Goal: Task Accomplishment & Management: Complete application form

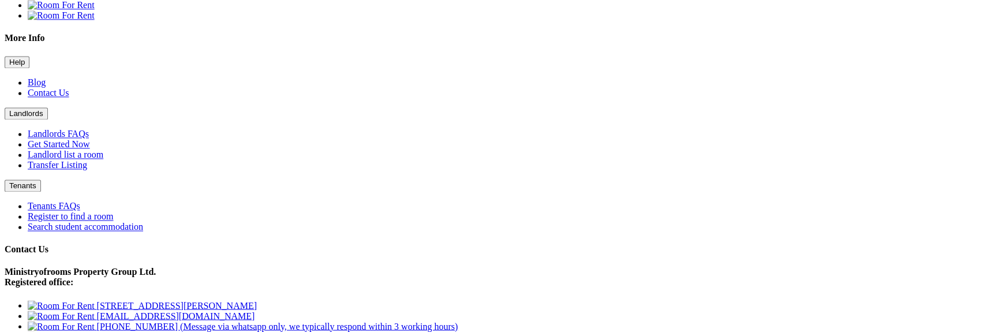
scroll to position [701, 0]
click at [48, 109] on button "Landlords" at bounding box center [26, 115] width 43 height 12
click at [103, 151] on link "Landlord list a room" at bounding box center [66, 156] width 76 height 10
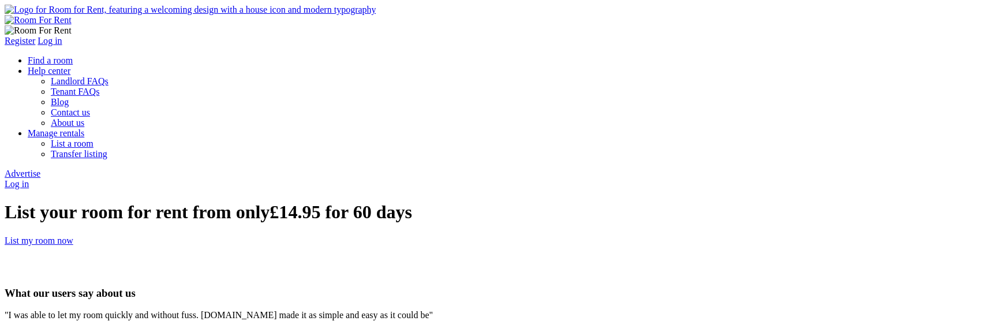
type input "pankaj"
type input "pankaj@yopmail.com"
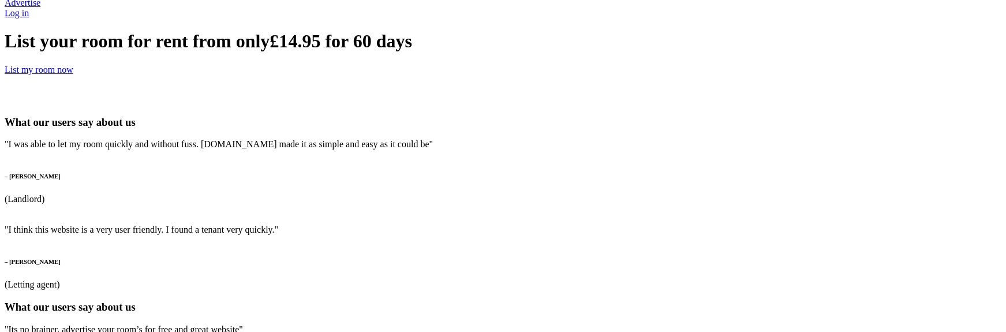
scroll to position [223, 0]
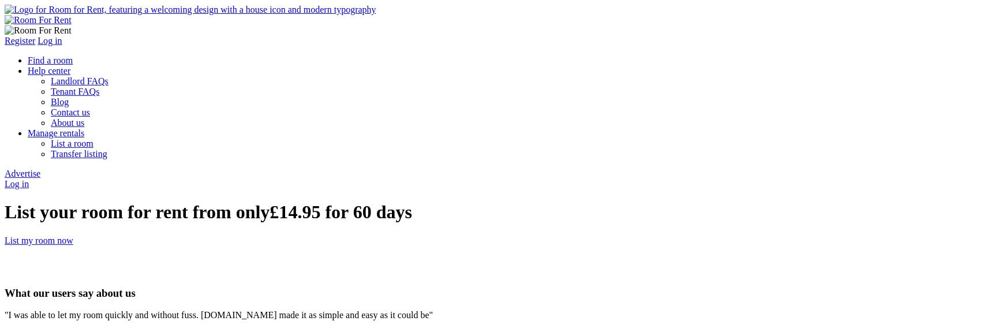
drag, startPoint x: 558, startPoint y: 203, endPoint x: 589, endPoint y: 198, distance: 32.1
type input "pankaj1@yopmail.com"
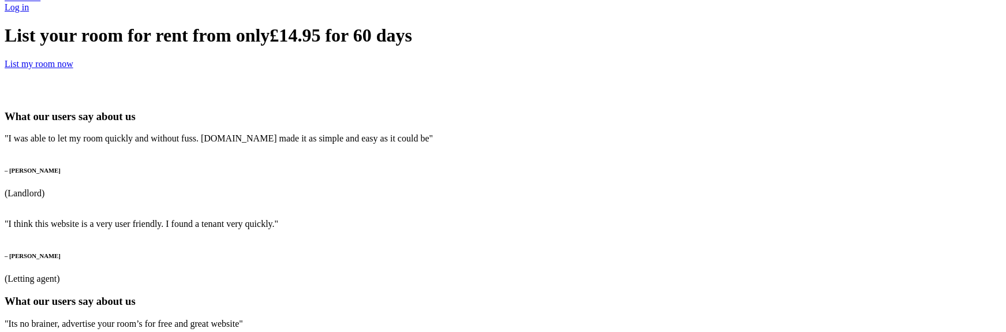
scroll to position [180, 0]
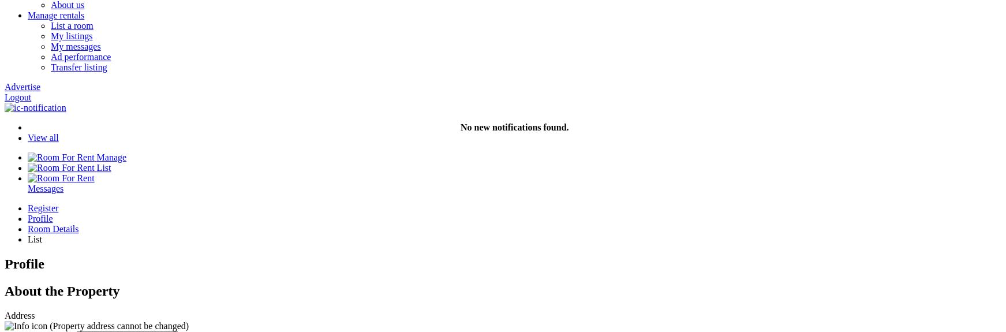
scroll to position [140, 0]
click at [178, 330] on input "text" at bounding box center [127, 336] width 102 height 12
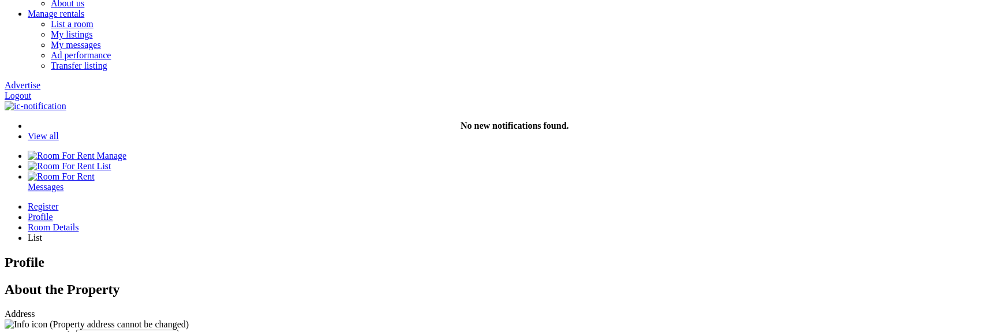
paste input "WD18 6LG"
type input "Caractacus Cottage View, Watford WD18 6LG, UK"
select select "Appartment"
click option "Appartment" at bounding box center [0, 0] width 0 height 0
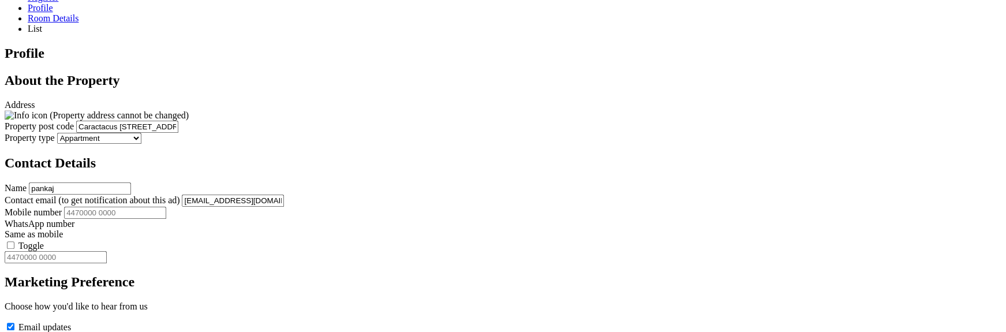
scroll to position [357, 0]
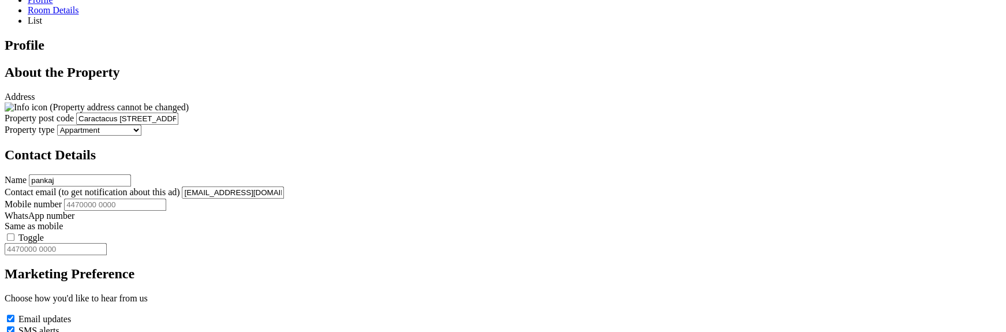
click at [166, 199] on input "Mobile number" at bounding box center [115, 205] width 102 height 12
type input "44345234523"
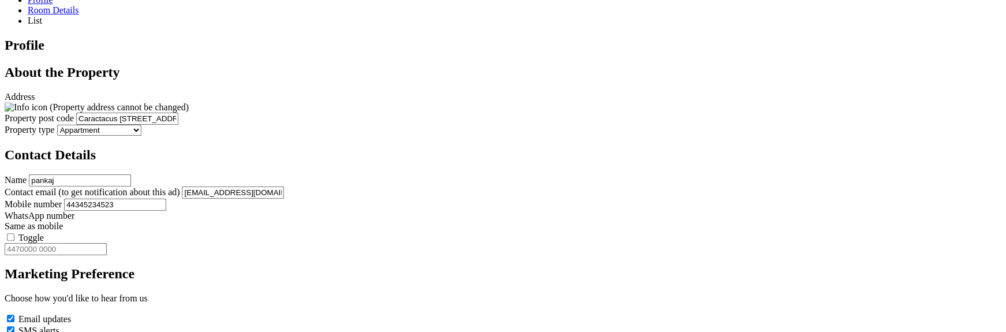
click at [44, 233] on label "Toggle" at bounding box center [30, 238] width 25 height 10
click at [14, 233] on input "Toggle" at bounding box center [11, 237] width 8 height 8
type input "44345234523"
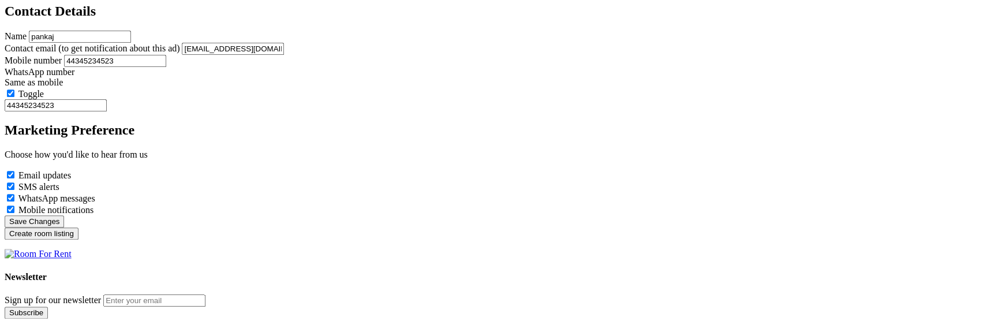
scroll to position [504, 0]
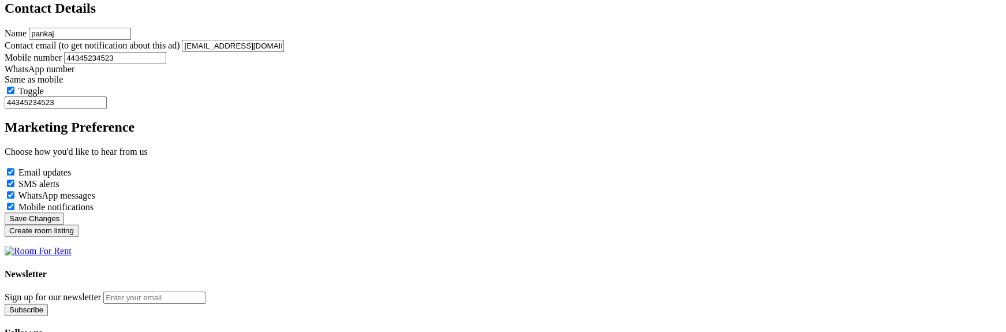
click at [79, 237] on input "Create room listing" at bounding box center [42, 231] width 74 height 12
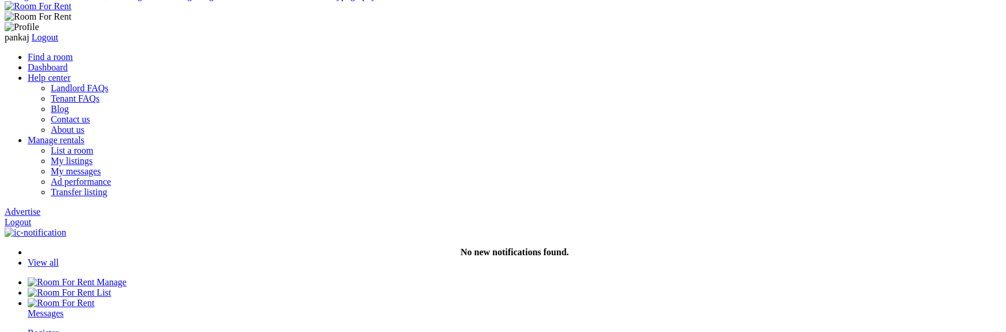
scroll to position [1, 0]
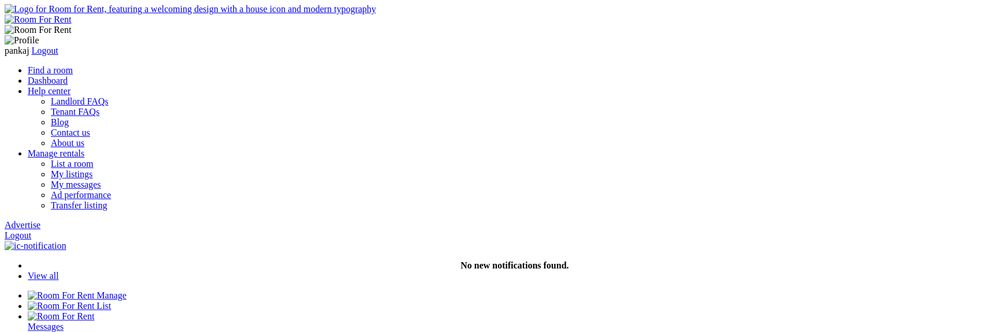
type input "C:\fakepath\Screenshot [DATE] 2.27.27 PM.png"
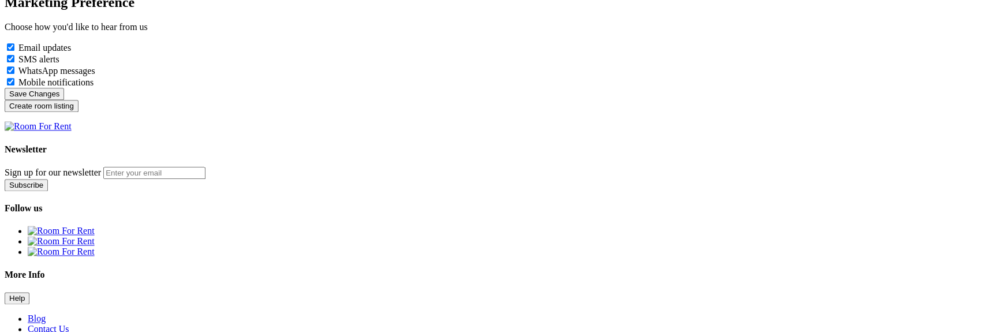
scroll to position [591, 0]
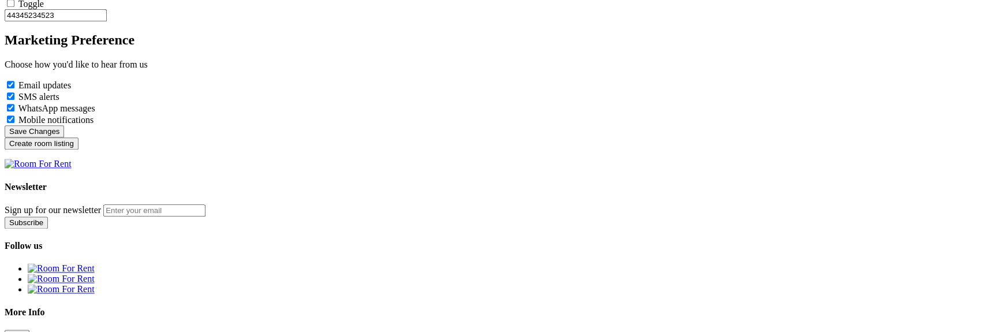
click at [79, 146] on input "Create room listing" at bounding box center [42, 143] width 74 height 12
